Goal: Task Accomplishment & Management: Use online tool/utility

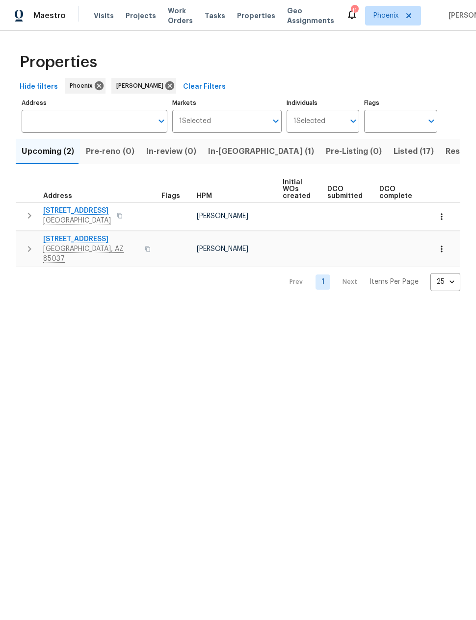
click at [80, 240] on span "8920 W Monterey Way" at bounding box center [91, 239] width 96 height 10
click at [445, 152] on span "Resale (10)" at bounding box center [466, 152] width 43 height 14
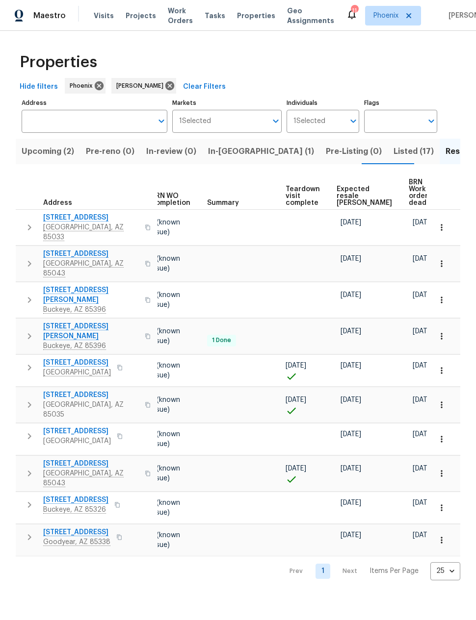
scroll to position [0, 131]
click at [350, 187] on span "Expected resale COE" at bounding box center [364, 196] width 55 height 21
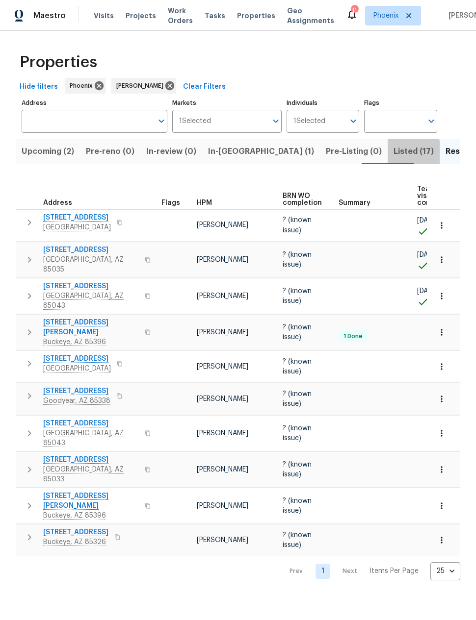
click at [393, 157] on span "Listed (17)" at bounding box center [413, 152] width 40 height 14
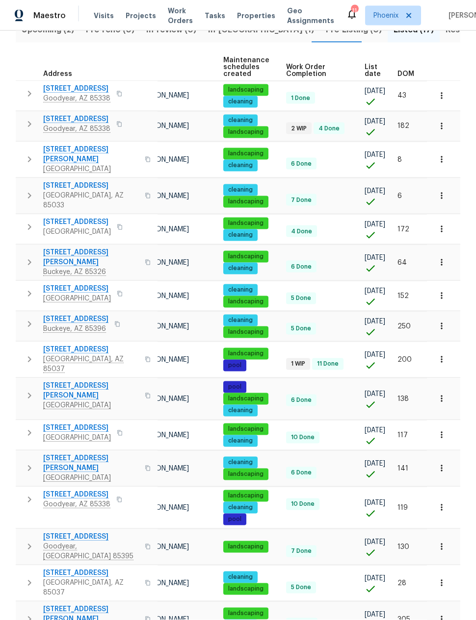
scroll to position [0, 60]
click at [436, 503] on icon "button" at bounding box center [441, 508] width 10 height 10
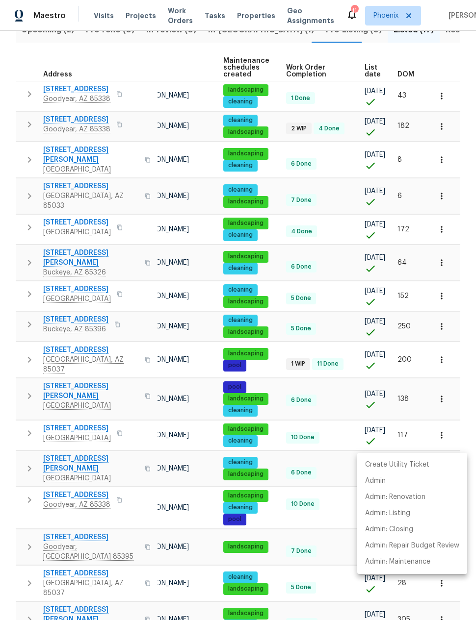
click at [317, 445] on div at bounding box center [238, 310] width 476 height 620
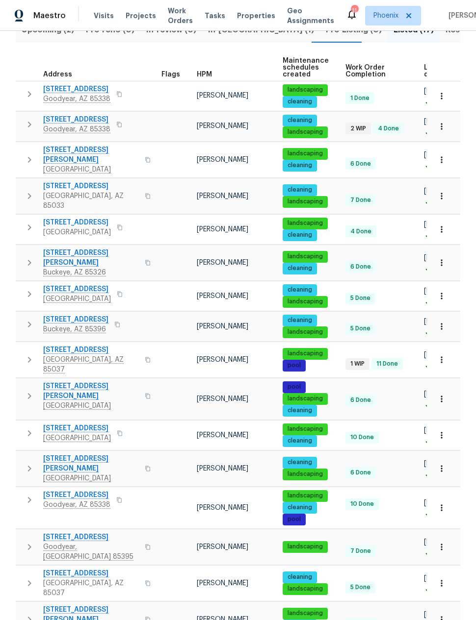
scroll to position [0, 0]
click at [28, 494] on icon "button" at bounding box center [30, 500] width 12 height 12
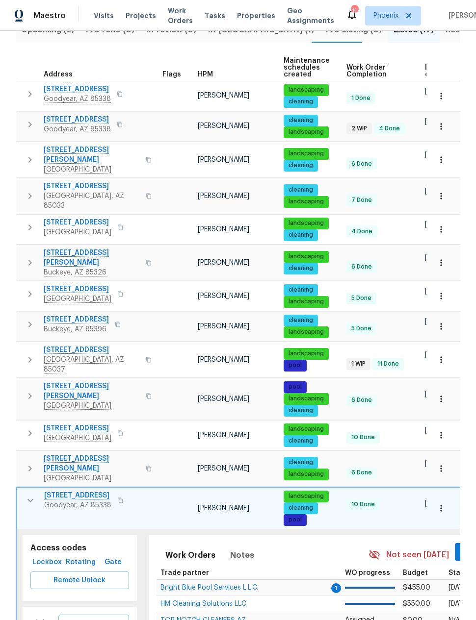
click at [92, 618] on span "Schedule a visit" at bounding box center [93, 624] width 55 height 12
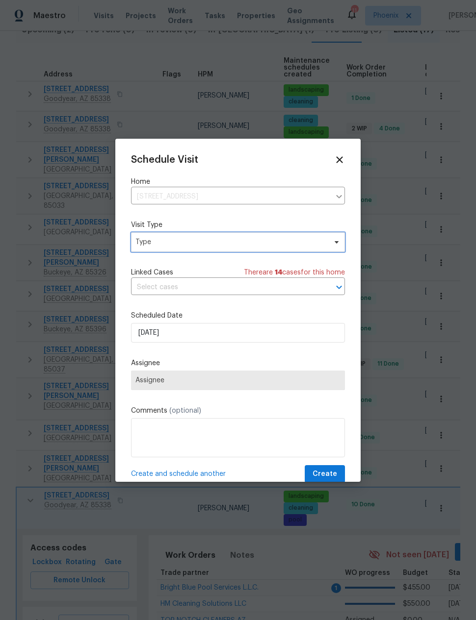
click at [142, 234] on span "Type" at bounding box center [238, 242] width 214 height 20
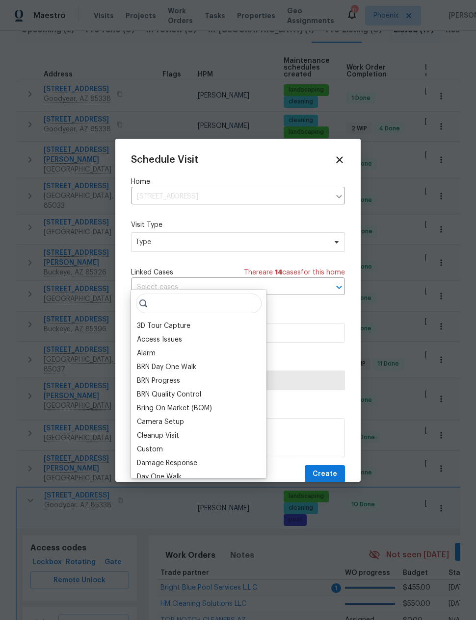
type input "C"
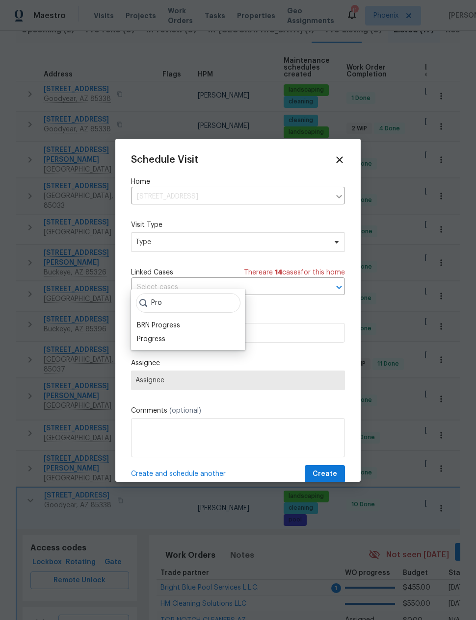
type input "Pro"
click at [153, 334] on div "Progress" at bounding box center [151, 339] width 28 height 10
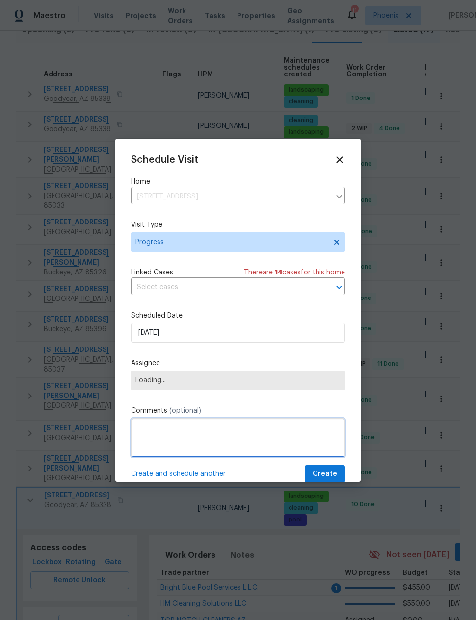
click at [146, 431] on textarea at bounding box center [238, 437] width 214 height 39
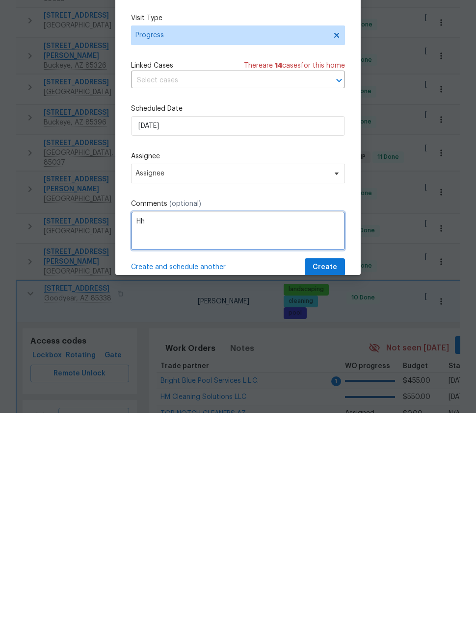
scroll to position [39, 0]
type textarea "Home Health Check"
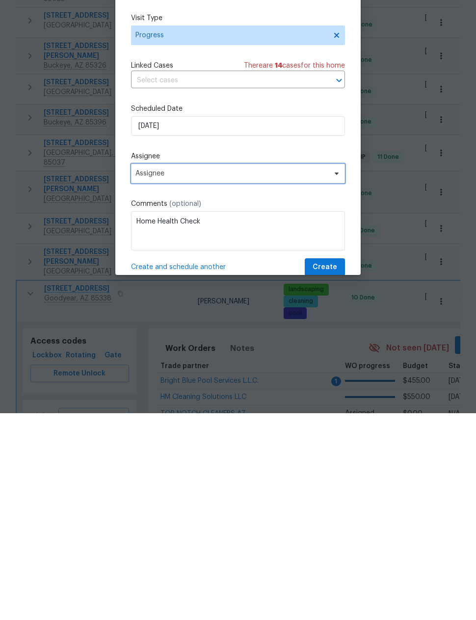
click at [150, 371] on span "Assignee" at bounding box center [238, 381] width 214 height 20
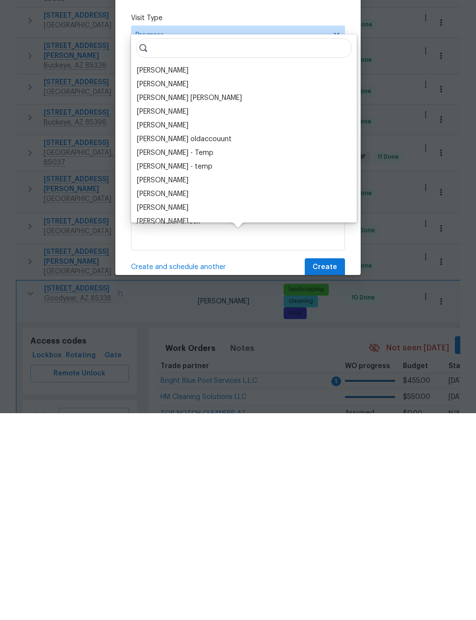
click at [151, 273] on div "[PERSON_NAME]" at bounding box center [162, 278] width 51 height 10
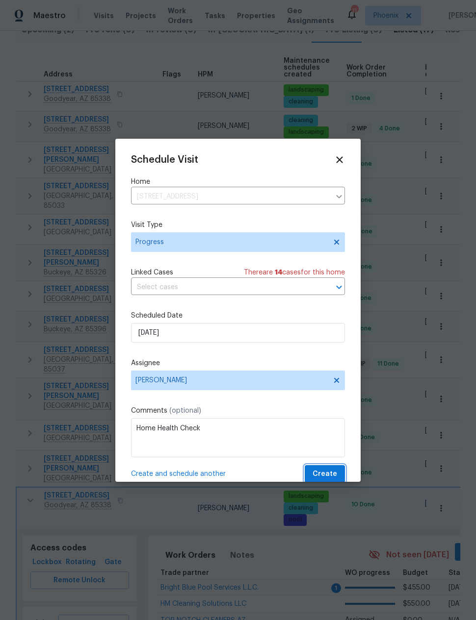
click at [328, 474] on span "Create" at bounding box center [324, 474] width 25 height 12
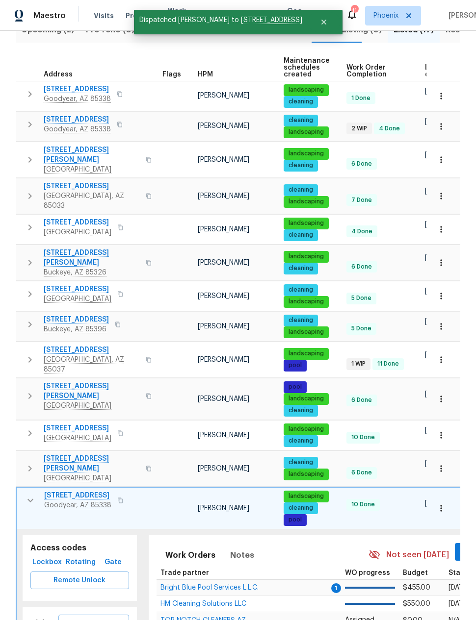
click at [30, 495] on icon "button" at bounding box center [31, 501] width 12 height 12
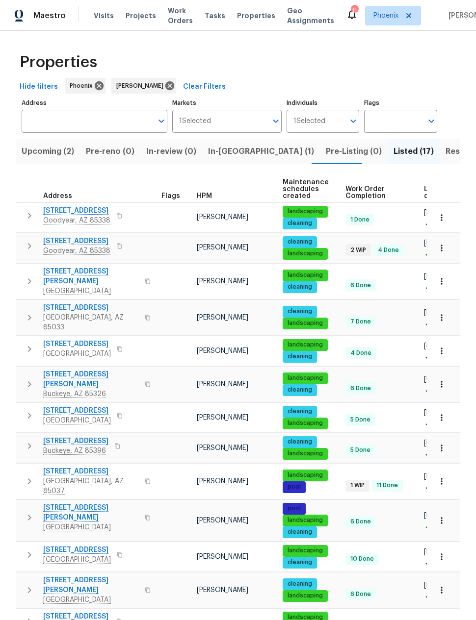
scroll to position [0, 0]
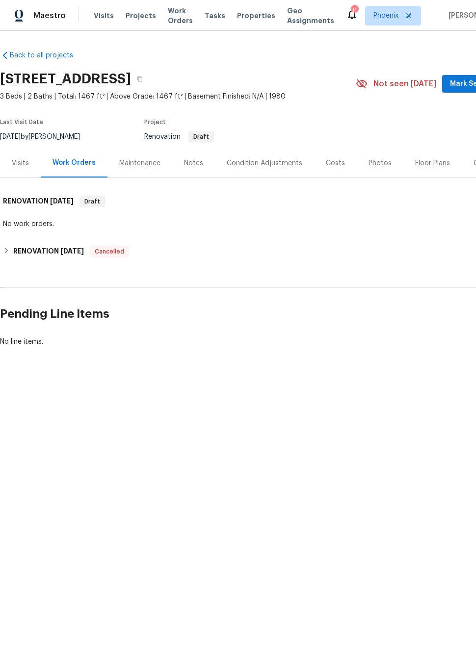
click at [422, 166] on div "Floor Plans" at bounding box center [432, 163] width 35 height 10
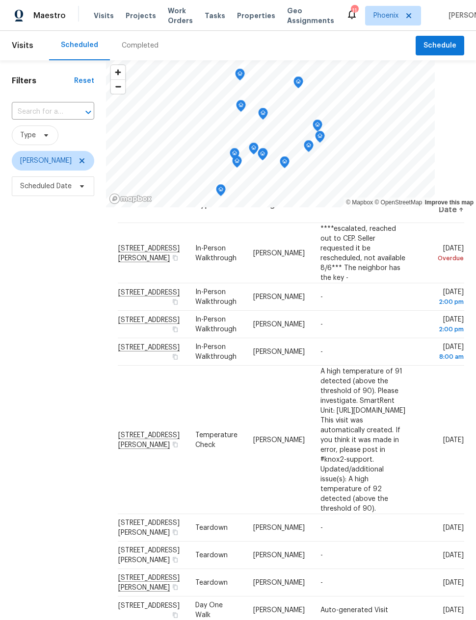
scroll to position [20, 16]
click at [44, 333] on div "Filters Reset ​ Type [PERSON_NAME] Scheduled Date" at bounding box center [53, 381] width 106 height 643
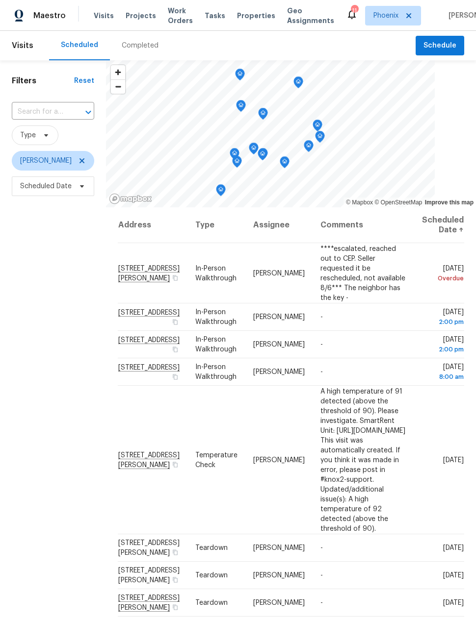
scroll to position [0, 15]
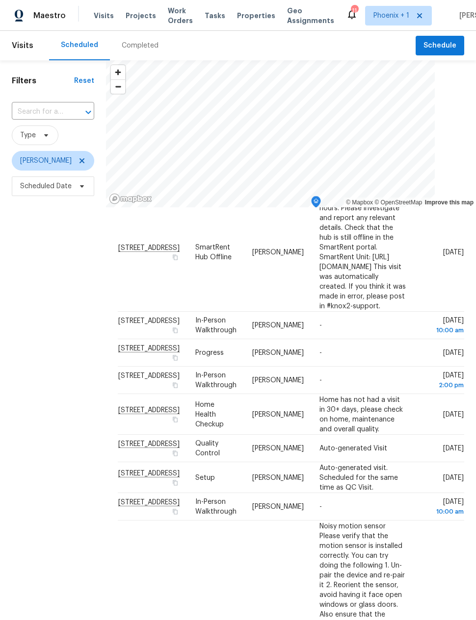
click at [44, 334] on div "Filters Reset ​ Type [PERSON_NAME] Scheduled Date" at bounding box center [53, 381] width 106 height 643
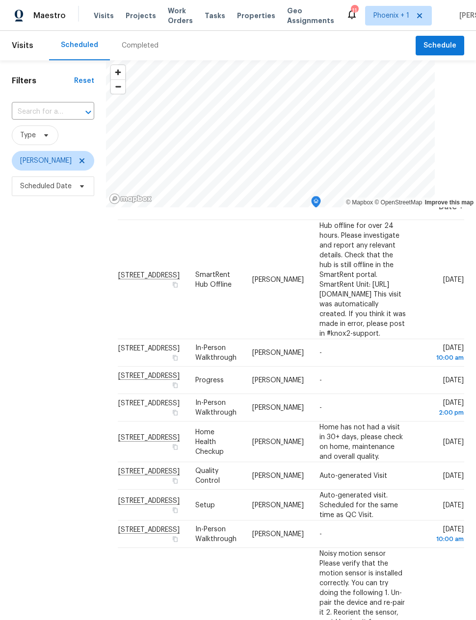
scroll to position [28, 0]
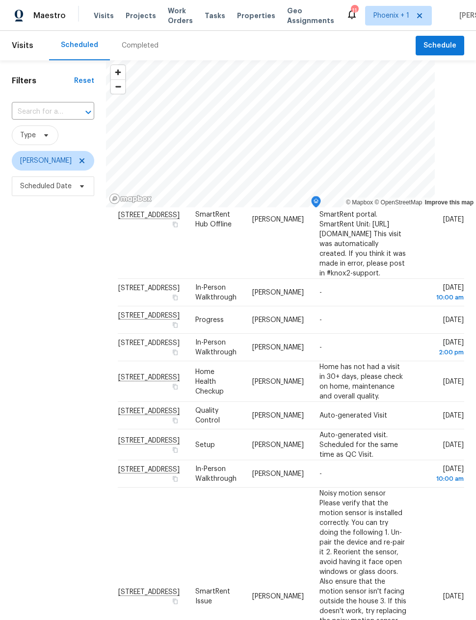
click at [41, 341] on div "Filters Reset ​ Type [PERSON_NAME] Scheduled Date" at bounding box center [53, 381] width 106 height 643
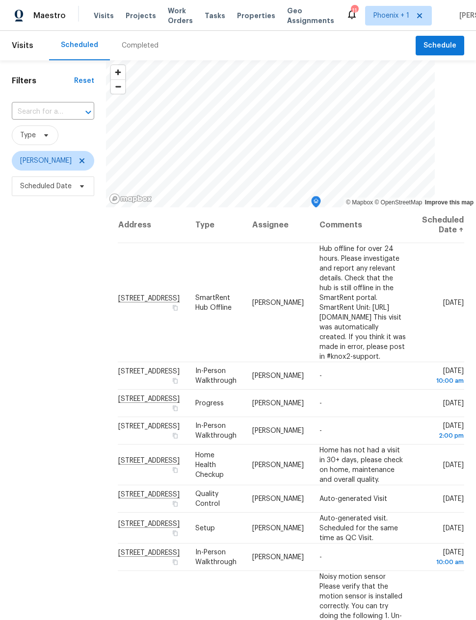
scroll to position [0, 18]
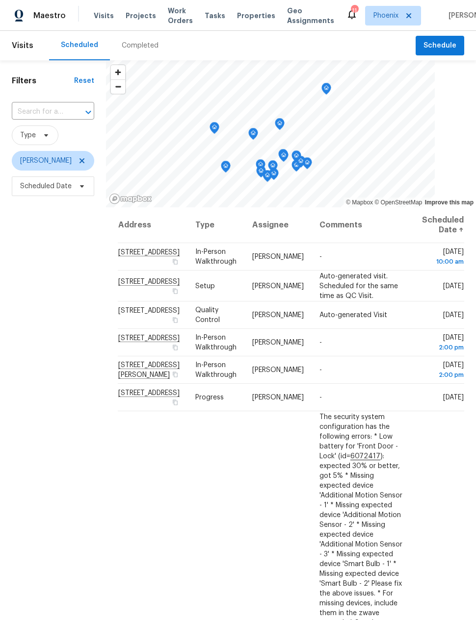
click at [62, 397] on div "Filters Reset ​ Type Jeremy Van Kirk Scheduled Date" at bounding box center [53, 381] width 106 height 643
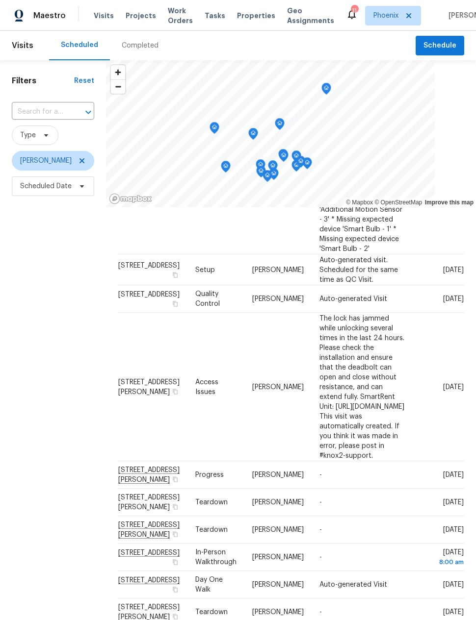
scroll to position [1207, 9]
click at [79, 155] on span "Jeremy Van Kirk" at bounding box center [53, 161] width 82 height 20
click at [80, 161] on icon at bounding box center [81, 160] width 5 height 5
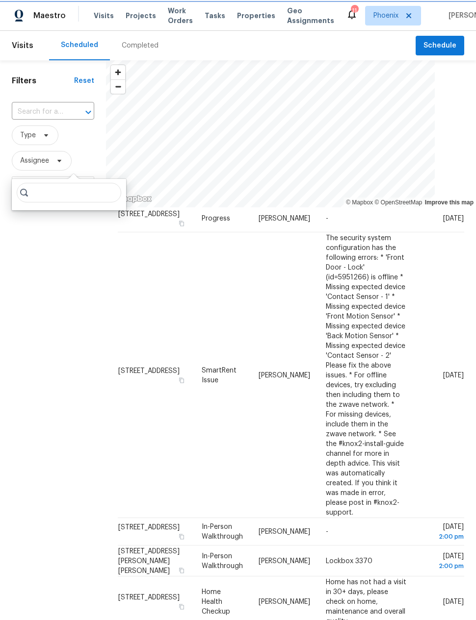
scroll to position [640, 9]
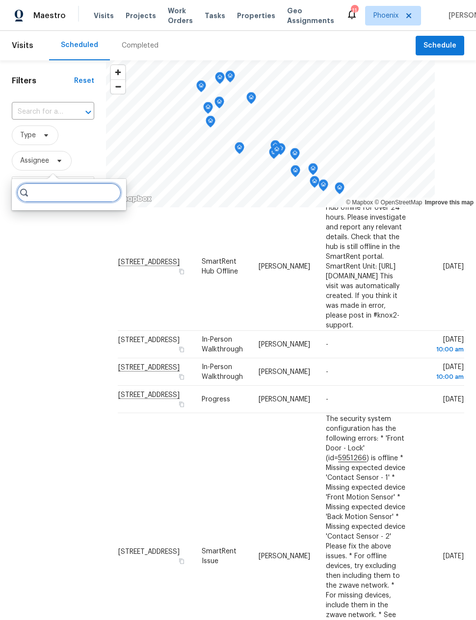
click at [51, 189] on input "search" at bounding box center [69, 193] width 104 height 20
click at [73, 243] on div "Filters Reset ​ Type Assignee Scheduled Date" at bounding box center [53, 381] width 106 height 643
click at [50, 193] on span "Scheduled Date" at bounding box center [53, 187] width 82 height 20
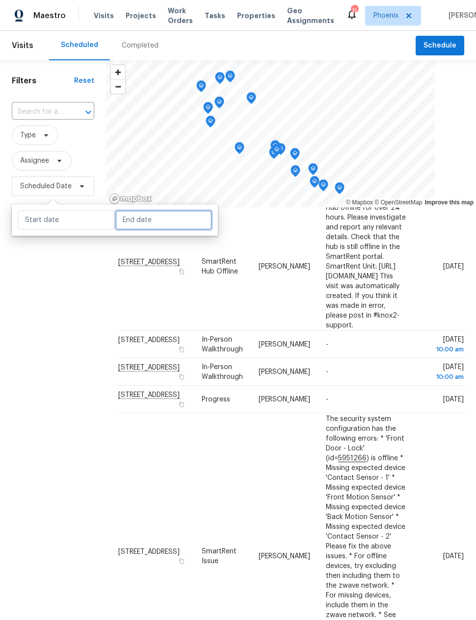
click at [126, 217] on input "text" at bounding box center [163, 220] width 97 height 20
select select "7"
select select "2025"
select select "8"
select select "2025"
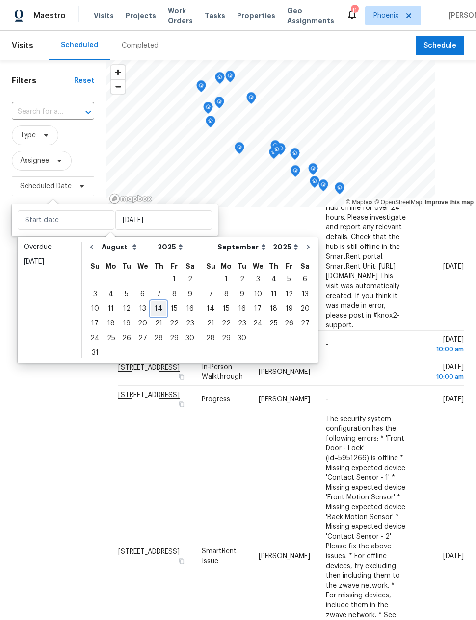
click at [156, 305] on div "14" at bounding box center [159, 309] width 16 height 14
type input "[DATE]"
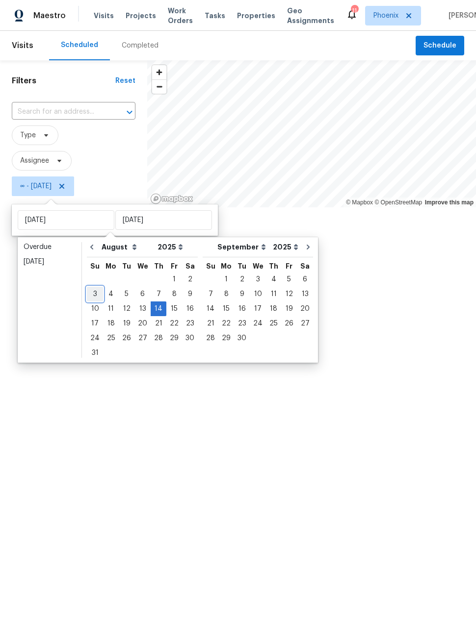
click at [92, 289] on div "3" at bounding box center [95, 294] width 16 height 14
type input "Sun, Aug 03"
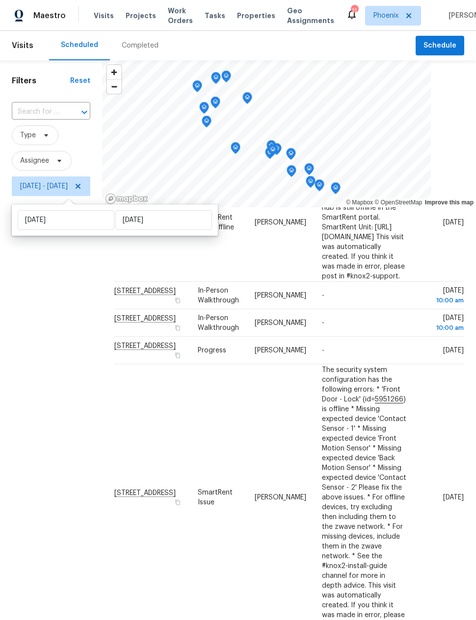
click at [60, 363] on div "Filters Reset ​ Type Assignee Sun, Aug 03 - Thu, Aug 14" at bounding box center [51, 381] width 102 height 643
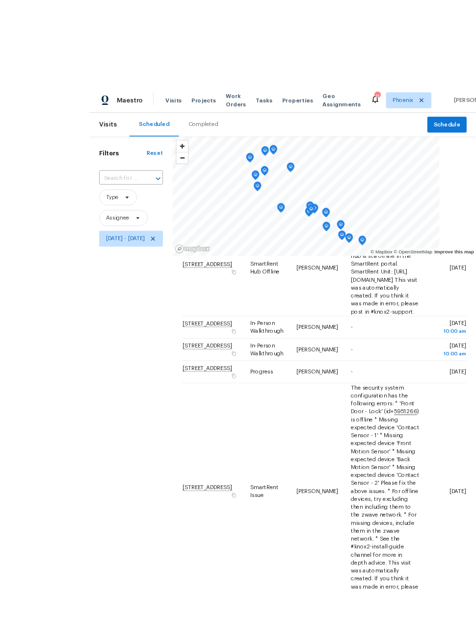
scroll to position [39, 0]
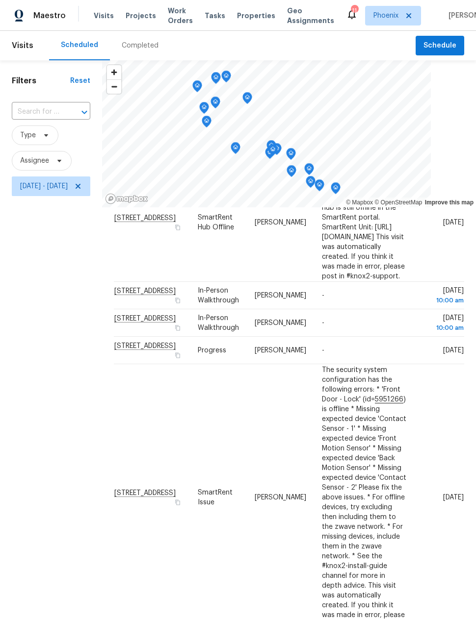
click at [71, 374] on div "Filters Reset ​ Type Assignee Sun, Aug 03 - Thu, Aug 14" at bounding box center [51, 381] width 102 height 643
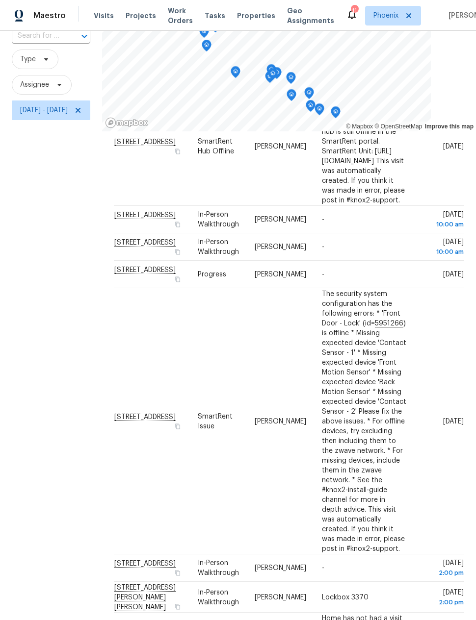
scroll to position [76, 0]
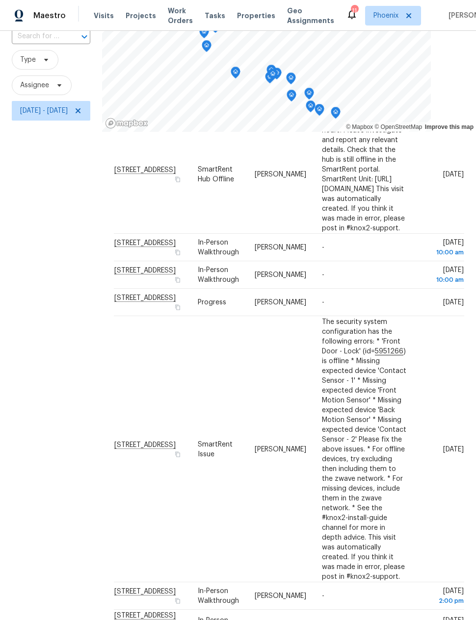
click at [68, 354] on div "Filters Reset ​ Type Assignee Sun, Aug 03 - Thu, Aug 14" at bounding box center [51, 306] width 102 height 643
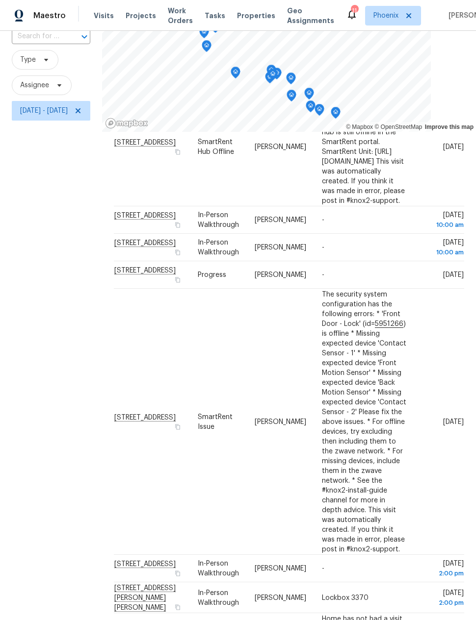
scroll to position [640, 0]
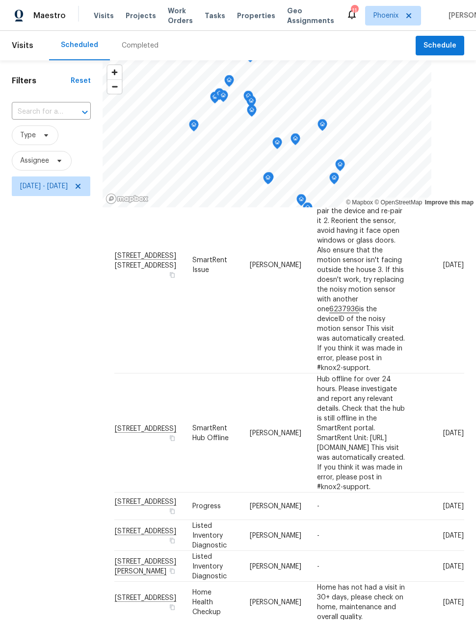
scroll to position [802, 0]
click at [51, 185] on span "Sun, Aug 03 - Thu, Aug 14" at bounding box center [44, 186] width 48 height 10
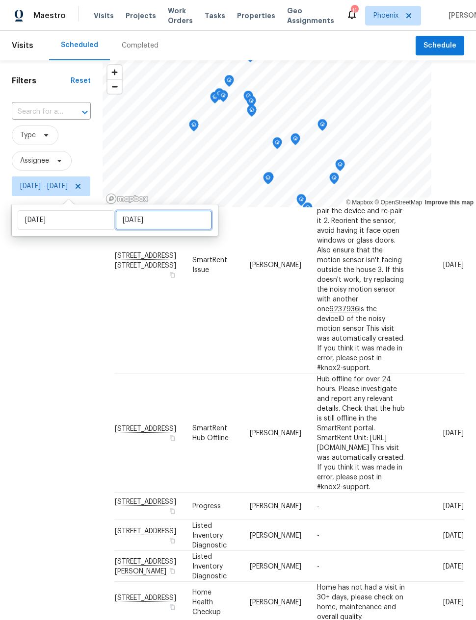
click at [132, 224] on input "[DATE]" at bounding box center [163, 220] width 97 height 20
select select "7"
select select "2025"
select select "8"
select select "2025"
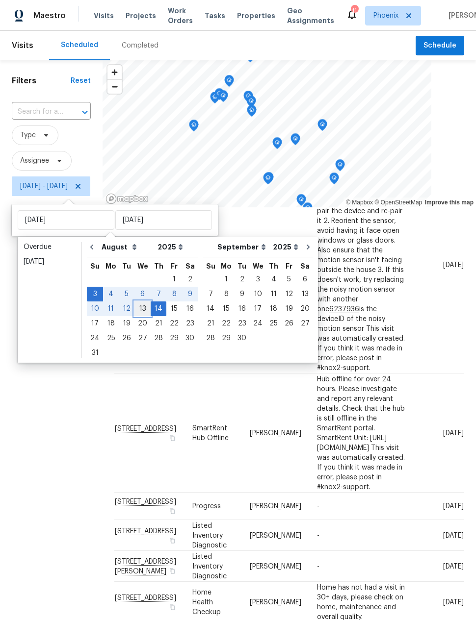
click at [135, 304] on div "13" at bounding box center [142, 309] width 16 height 14
type input "[DATE]"
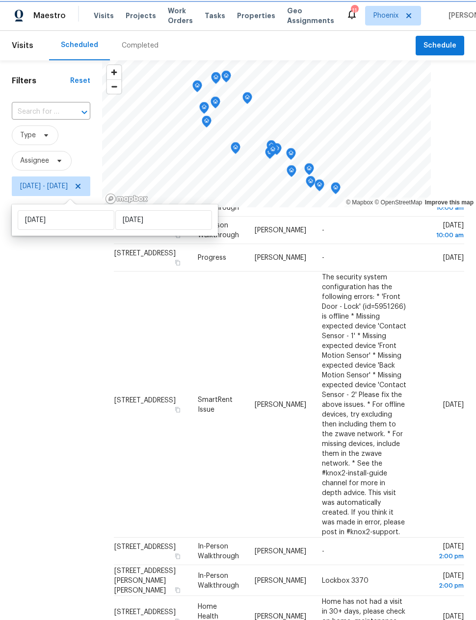
scroll to position [640, 0]
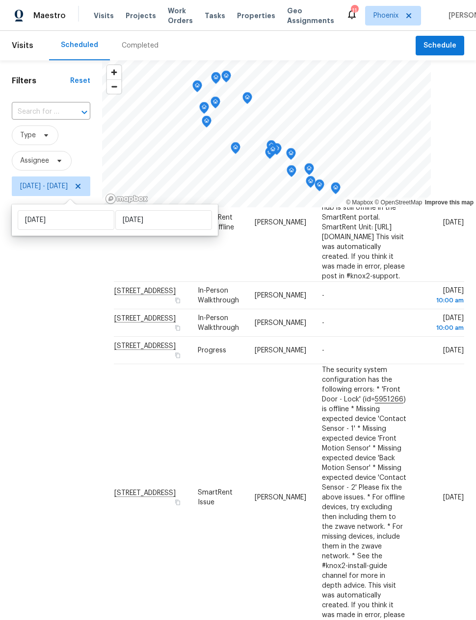
click at [92, 312] on div "Filters Reset ​ Type Assignee Sun, Aug 03 - Wed, Aug 13" at bounding box center [51, 381] width 102 height 643
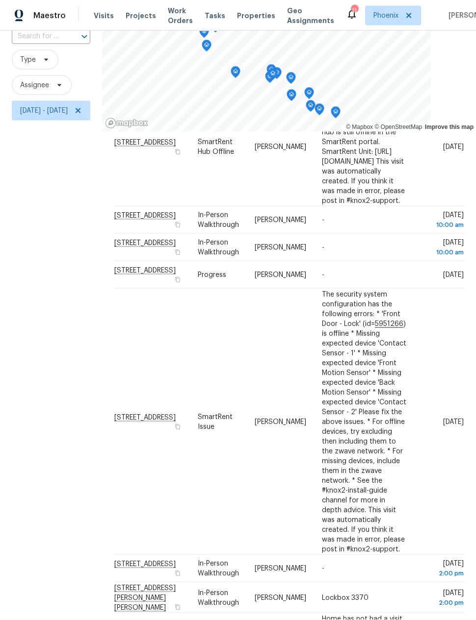
scroll to position [39, 0]
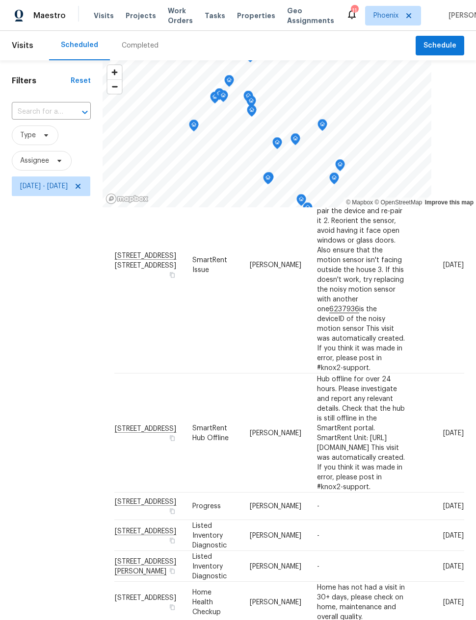
scroll to position [802, 44]
click at [71, 349] on div "Filters Reset ​ Type Assignee Sun, Aug 03 - Wed, Aug 13" at bounding box center [51, 381] width 102 height 643
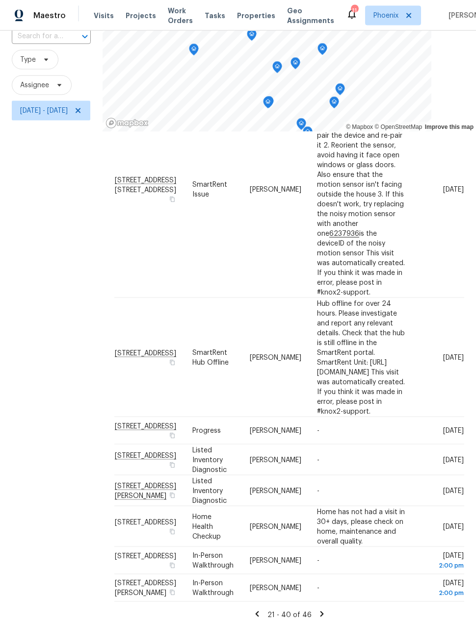
scroll to position [39, 0]
click at [49, 106] on span "Sun, Aug 03 - Wed, Aug 13" at bounding box center [44, 111] width 48 height 10
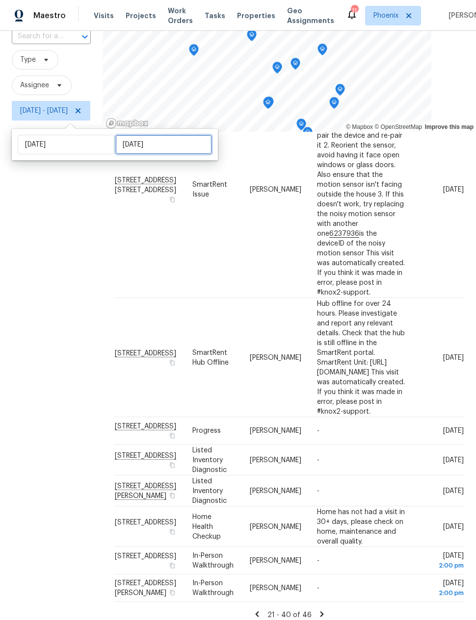
click at [138, 135] on input "[DATE]" at bounding box center [163, 145] width 97 height 20
select select "7"
select select "2025"
select select "8"
select select "2025"
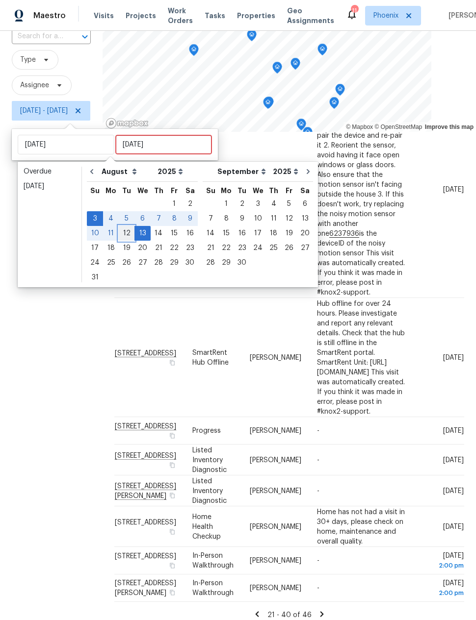
click at [120, 227] on div "12" at bounding box center [127, 234] width 16 height 14
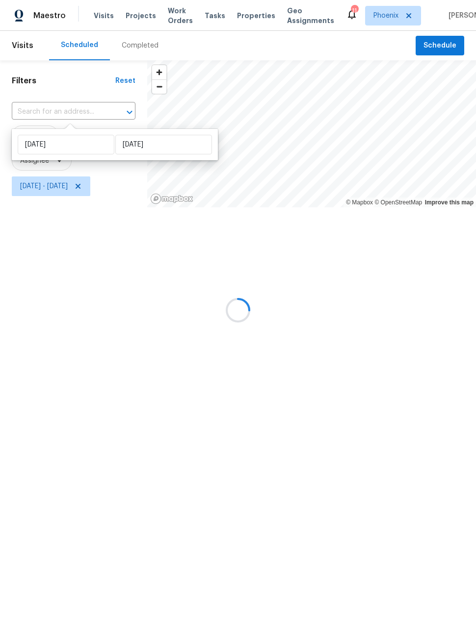
type input "[DATE]"
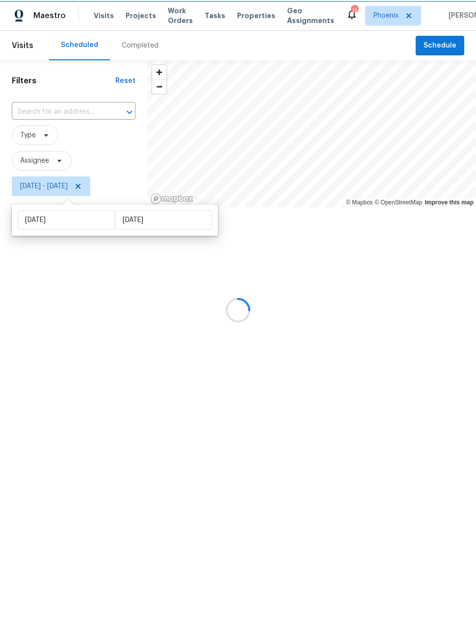
scroll to position [640, 44]
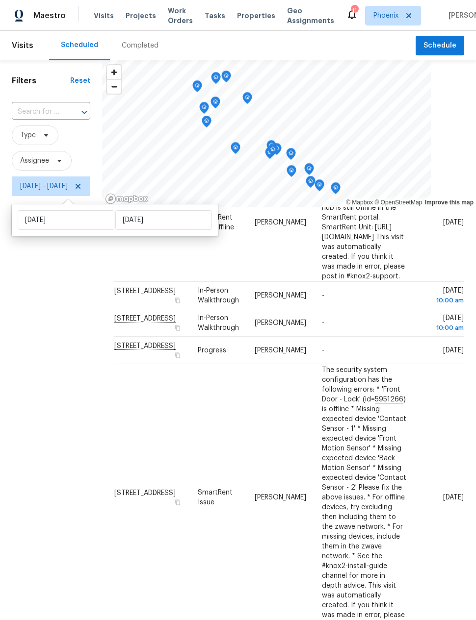
click at [79, 333] on div "Filters Reset ​ Type Assignee Sun, Aug 03 - Tue, Aug 12" at bounding box center [51, 381] width 102 height 643
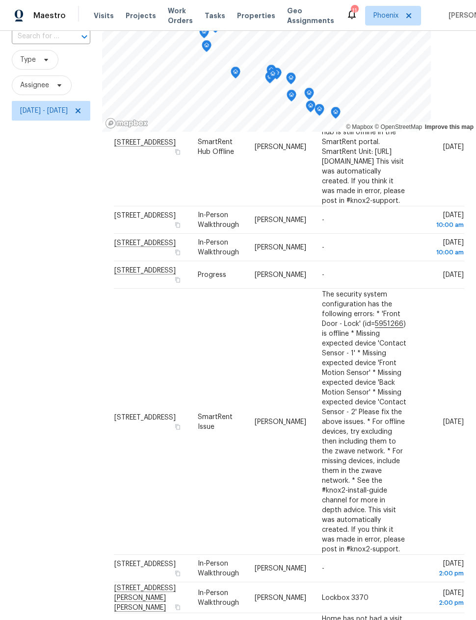
scroll to position [39, 0]
click at [290, 600] on div "Address Type Assignee Comments Scheduled Date ↑ 304 W Buist Ave, Phoenix, AZ 85…" at bounding box center [289, 102] width 350 height 1222
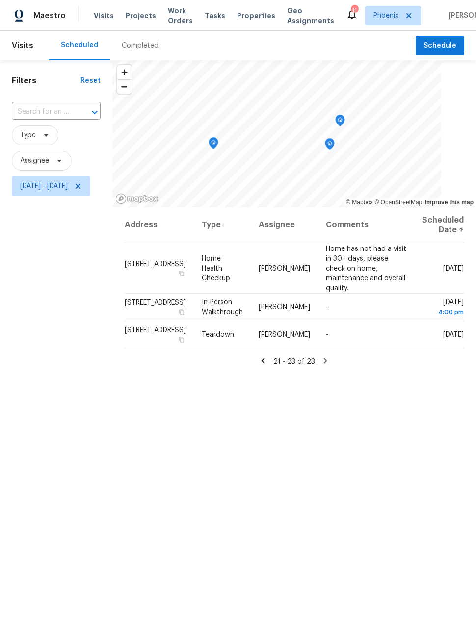
scroll to position [0, 0]
click at [267, 363] on icon at bounding box center [262, 361] width 9 height 9
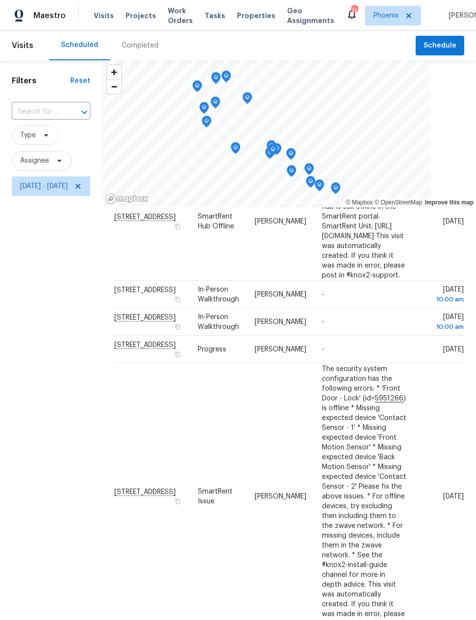
scroll to position [640, 0]
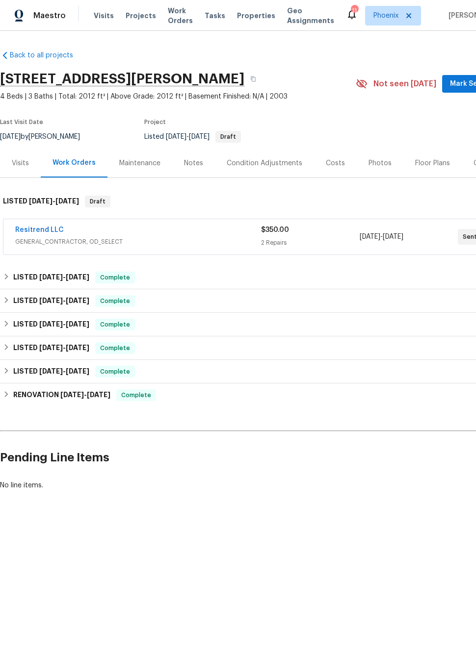
click at [144, 165] on div "Maintenance" at bounding box center [139, 163] width 41 height 10
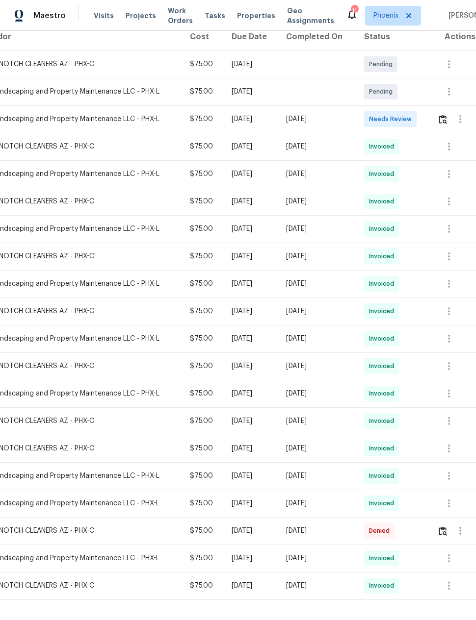
scroll to position [167, 78]
click at [395, 119] on span "Needs Review" at bounding box center [392, 119] width 47 height 10
click at [461, 118] on icon "button" at bounding box center [460, 119] width 2 height 8
click at [436, 136] on li "View details" at bounding box center [433, 136] width 69 height 16
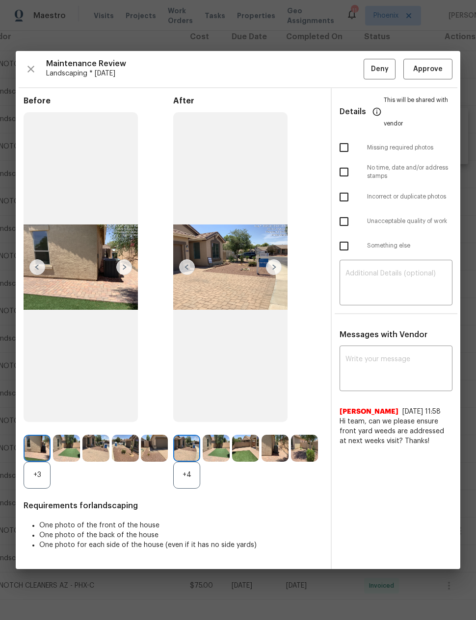
click at [118, 454] on img at bounding box center [125, 448] width 27 height 27
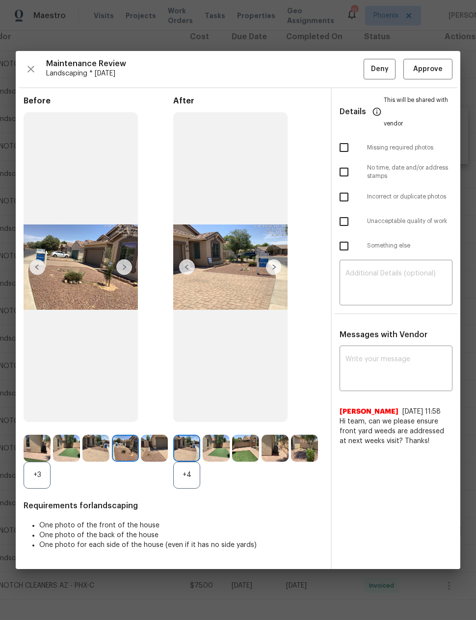
click at [184, 449] on img at bounding box center [186, 448] width 27 height 27
click at [188, 455] on img at bounding box center [186, 448] width 27 height 27
click at [272, 260] on img at bounding box center [274, 267] width 16 height 16
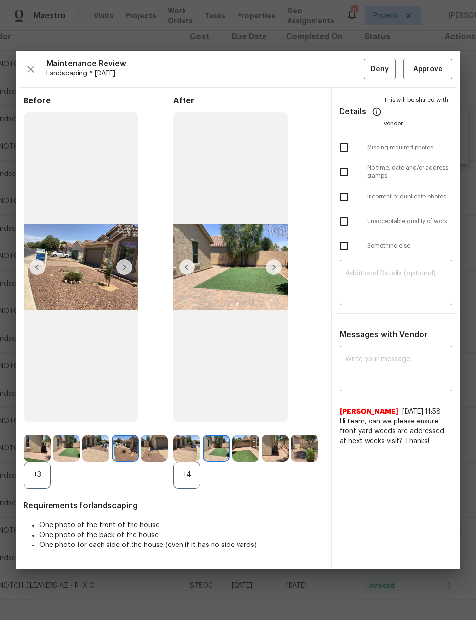
click at [270, 268] on img at bounding box center [274, 267] width 16 height 16
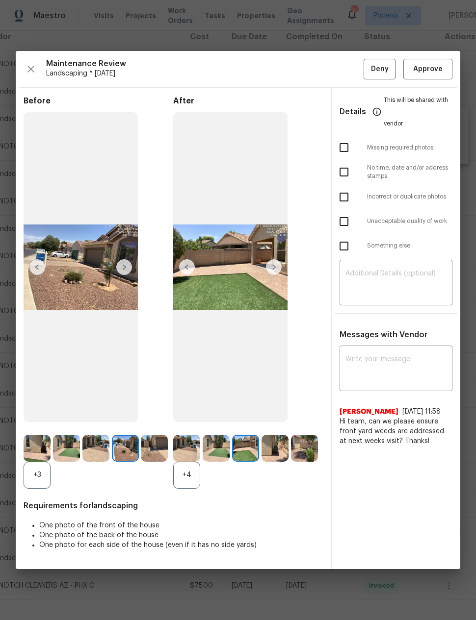
click at [273, 262] on img at bounding box center [274, 267] width 16 height 16
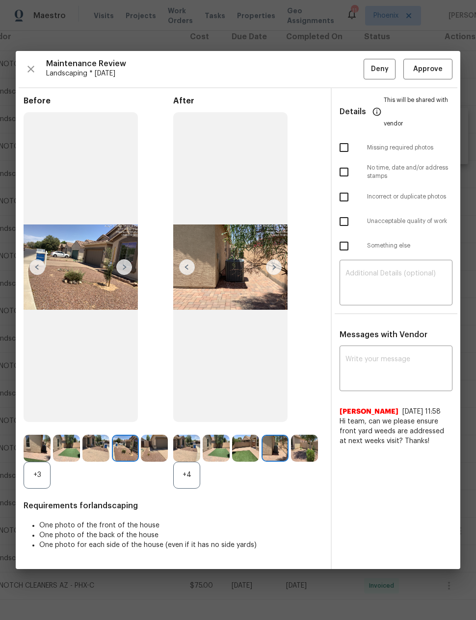
click at [276, 263] on img at bounding box center [274, 267] width 16 height 16
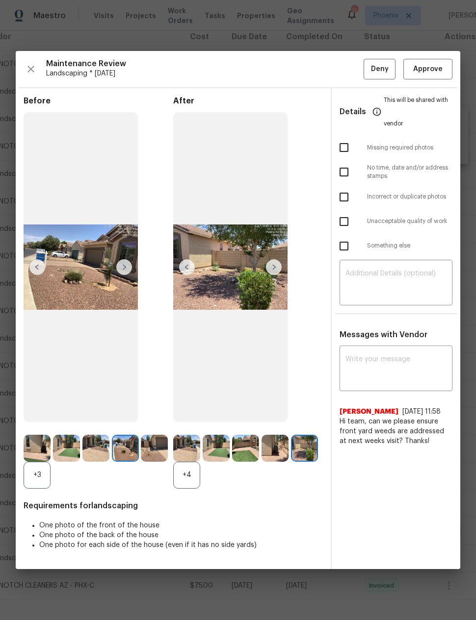
click at [233, 279] on img at bounding box center [230, 267] width 114 height 310
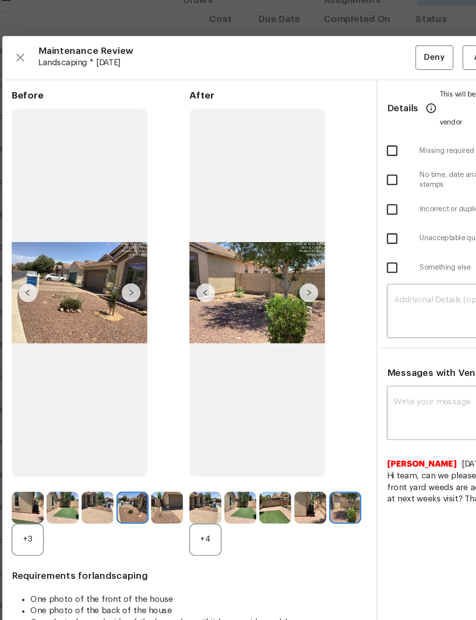
click at [315, 51] on div "Maintenance Review Landscaping * Thu, Aug 07 Deny Approve Before +3 After +4 Re…" at bounding box center [238, 310] width 444 height 519
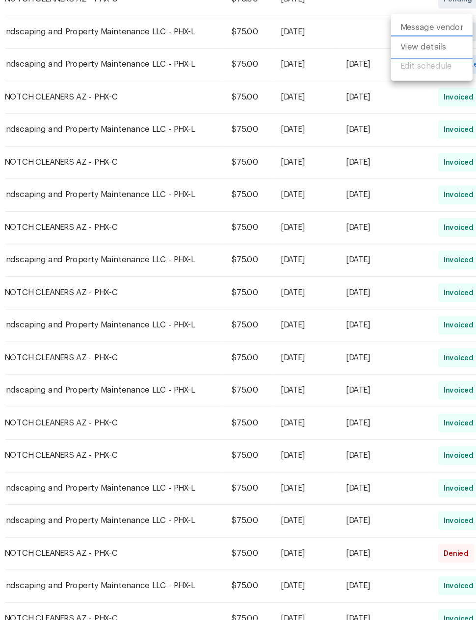
scroll to position [39, 0]
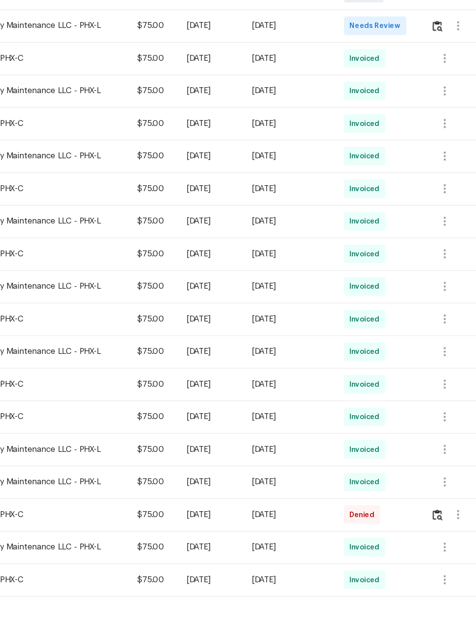
click at [376, 367] on div at bounding box center [238, 310] width 476 height 620
click at [443, 498] on icon "button" at bounding box center [449, 504] width 12 height 12
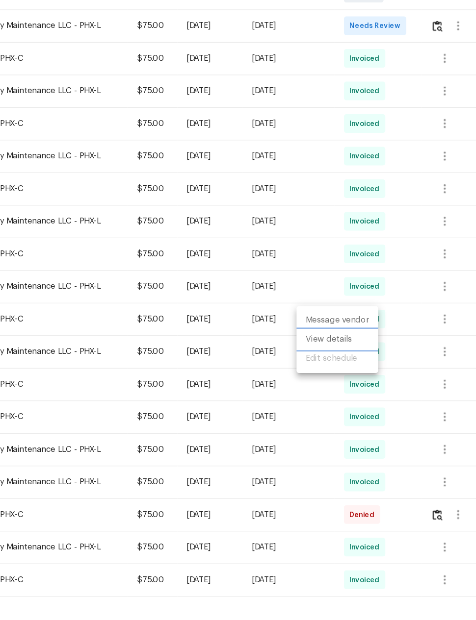
click at [324, 376] on li "View details" at bounding box center [358, 384] width 69 height 16
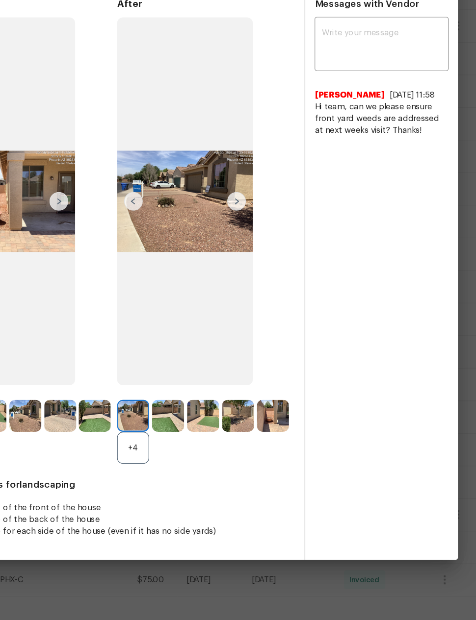
click at [261, 435] on img at bounding box center [274, 448] width 27 height 27
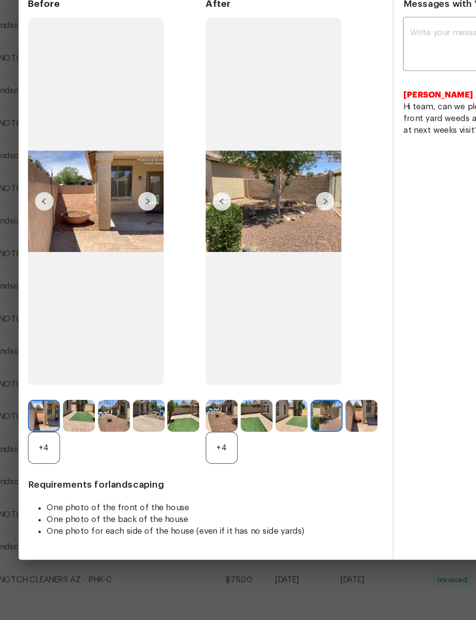
click at [346, 228] on div "Messages with Vendor x ​ Alexis Berman 8/12/25, 11:58 Hi team, can we please en…" at bounding box center [396, 328] width 128 height 481
click at [372, 122] on textarea at bounding box center [395, 135] width 101 height 27
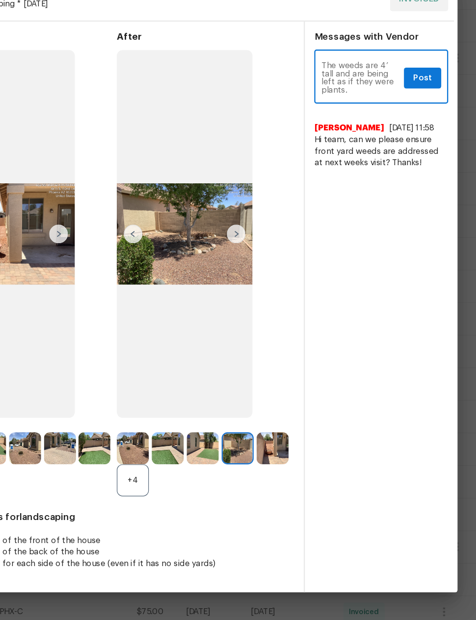
type textarea "The weeds are 4’ tall and are being left as if they were plants."
click at [423, 130] on span "Post" at bounding box center [431, 136] width 16 height 12
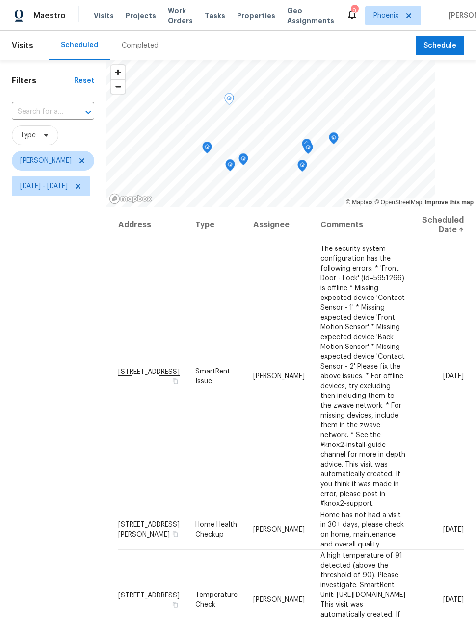
scroll to position [0, 43]
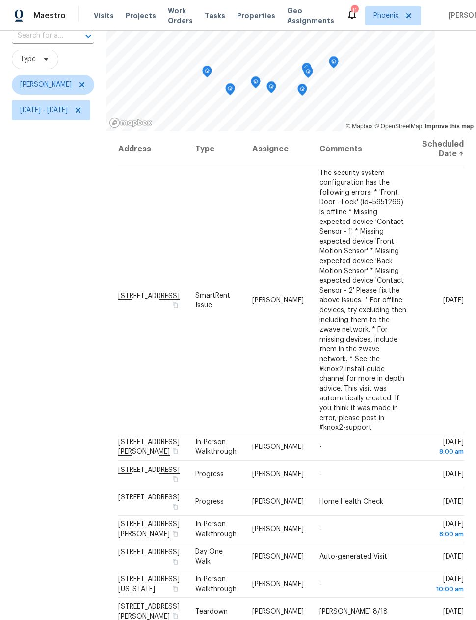
scroll to position [76, 0]
